Goal: Transaction & Acquisition: Download file/media

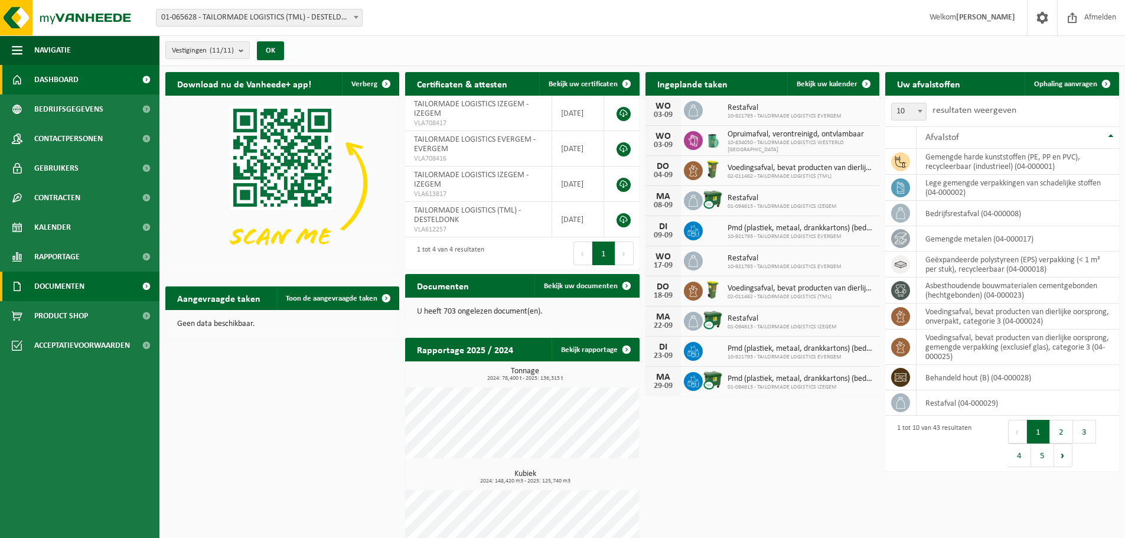
click at [143, 287] on span at bounding box center [146, 287] width 27 height 30
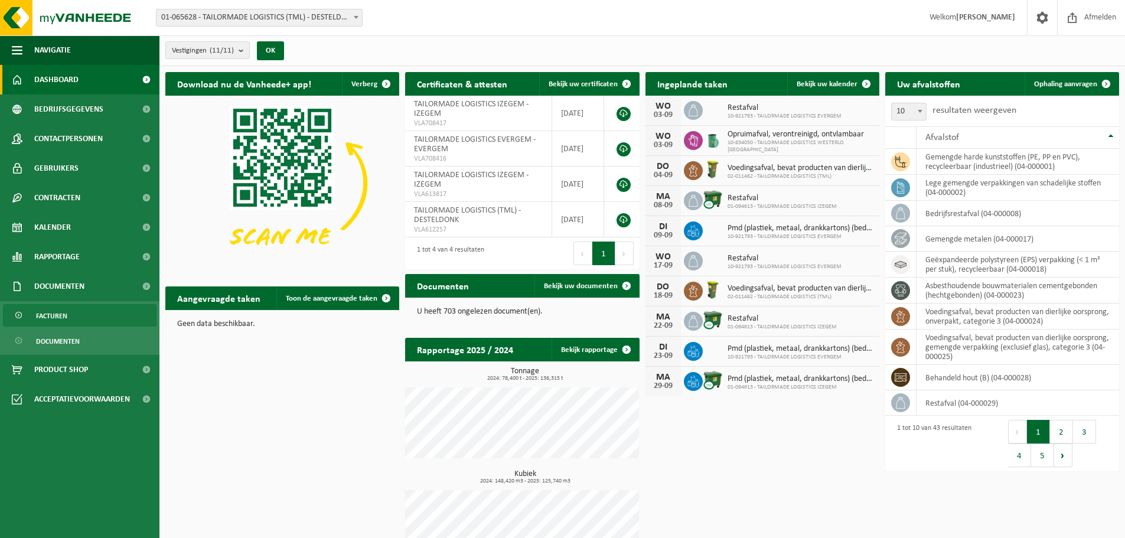
click at [52, 315] on span "Facturen" at bounding box center [51, 316] width 31 height 22
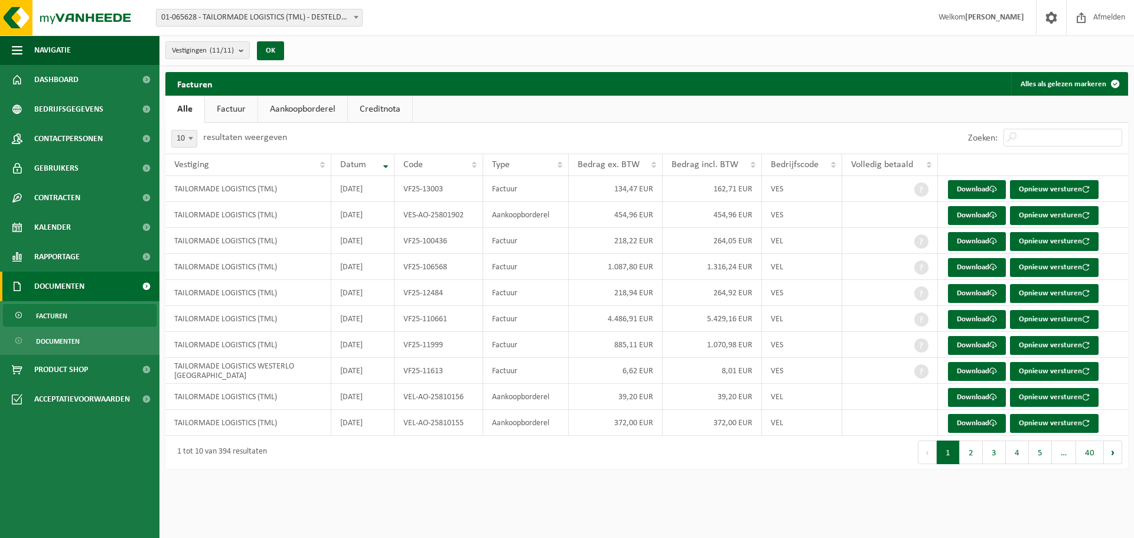
click at [379, 110] on link "Creditnota" at bounding box center [380, 109] width 64 height 27
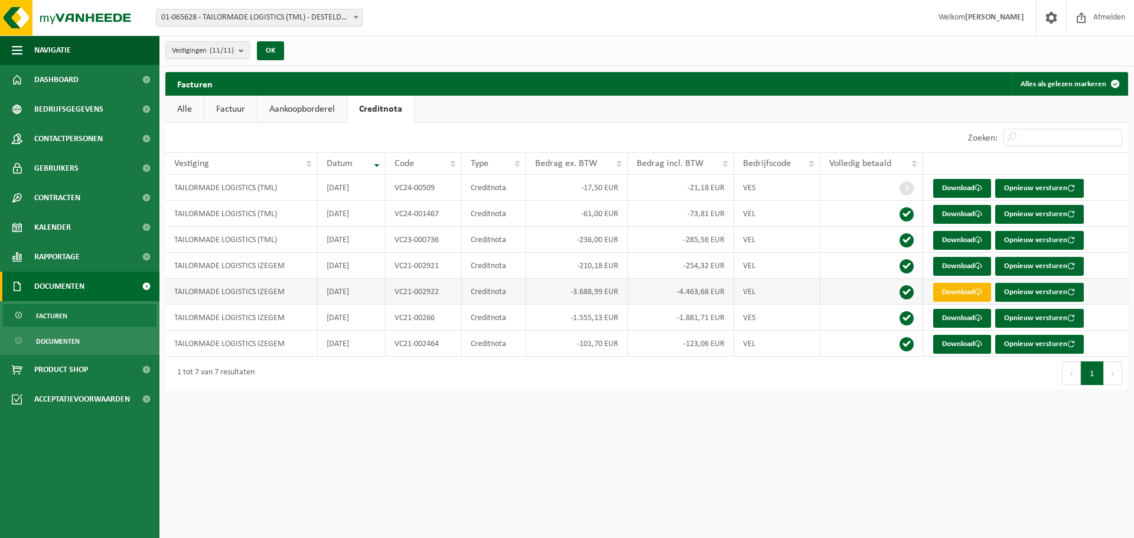
click at [962, 295] on link "Download" at bounding box center [962, 292] width 58 height 19
click at [973, 181] on link "Download" at bounding box center [962, 188] width 58 height 19
